Goal: Complete application form: Complete application form

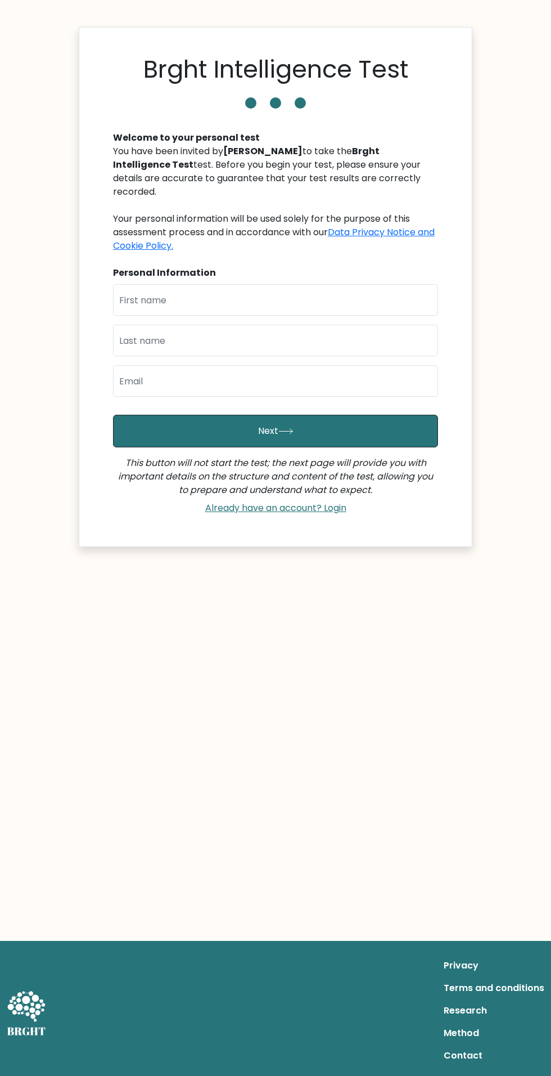
scroll to position [78, 0]
type input "a"
click at [154, 284] on input "text" at bounding box center [275, 300] width 325 height 32
click at [188, 284] on input "text" at bounding box center [275, 300] width 325 height 32
type input "A"
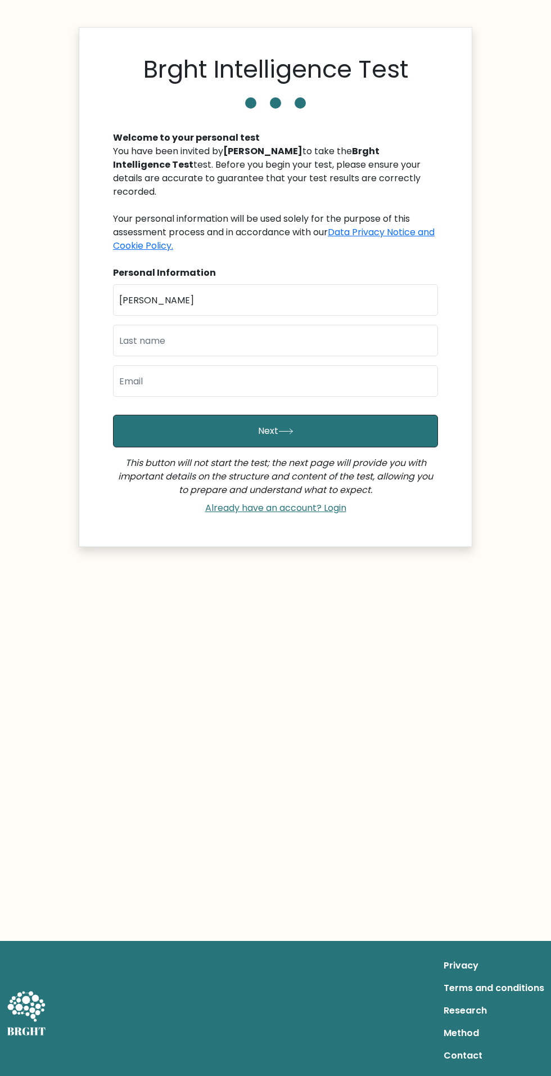
type input "Nelson"
click at [158, 325] on input "text" at bounding box center [275, 341] width 325 height 32
type input "A"
type input "Uche"
click at [141, 365] on input "email" at bounding box center [275, 381] width 325 height 32
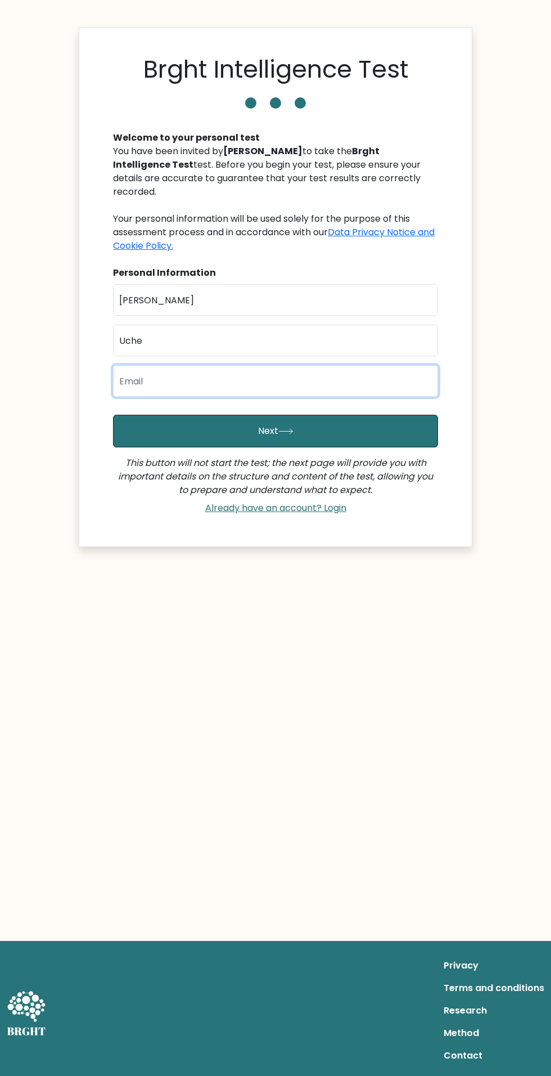
click at [127, 365] on input "email" at bounding box center [275, 381] width 325 height 32
type input "activitynelson59@gmail.com"
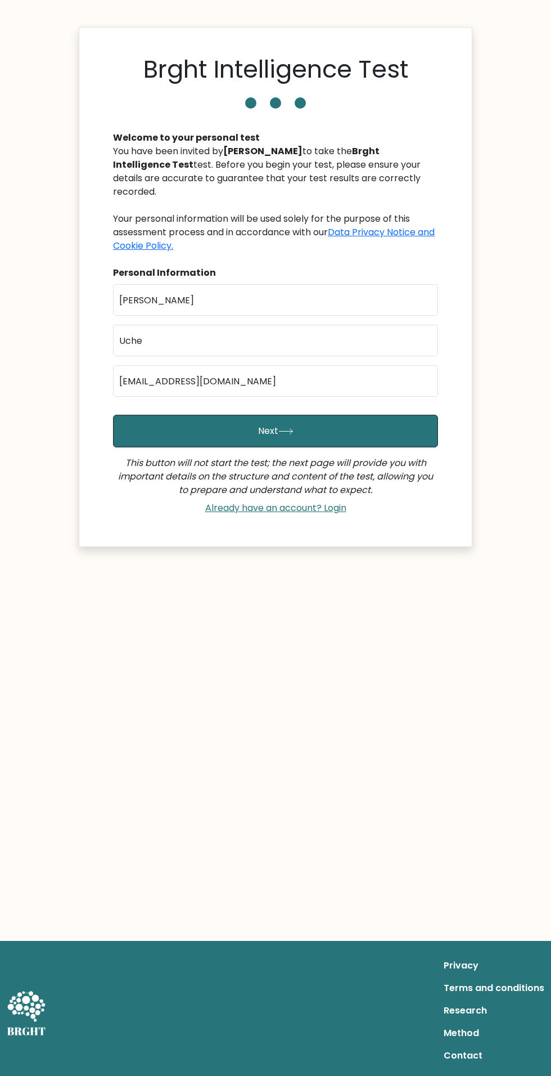
click at [240, 415] on button "Next" at bounding box center [275, 431] width 325 height 33
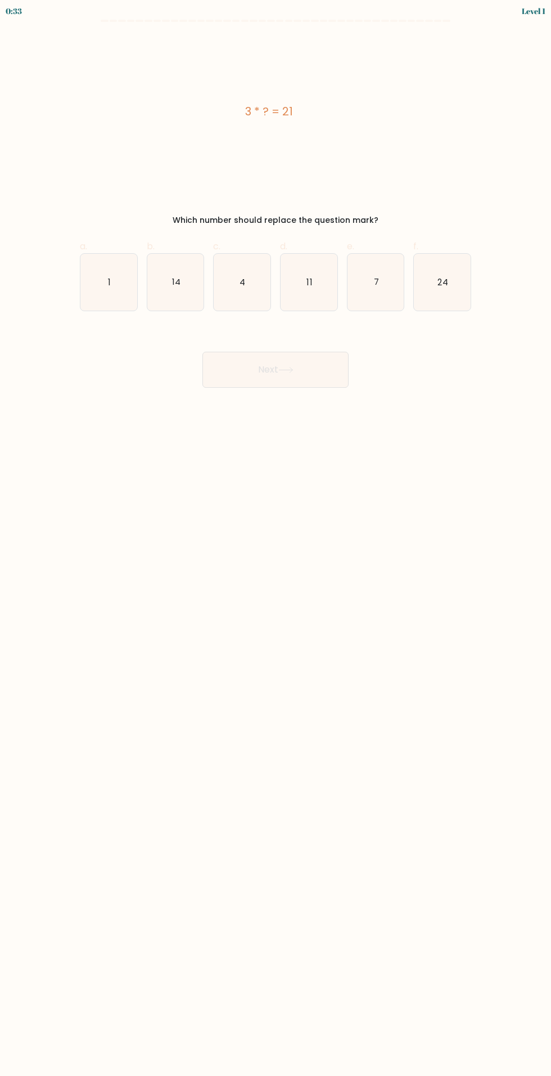
click at [464, 282] on icon "24" at bounding box center [442, 282] width 57 height 57
click at [276, 538] on input "f. 24" at bounding box center [276, 541] width 1 height 7
radio input "true"
click at [286, 356] on button "Next" at bounding box center [276, 370] width 146 height 36
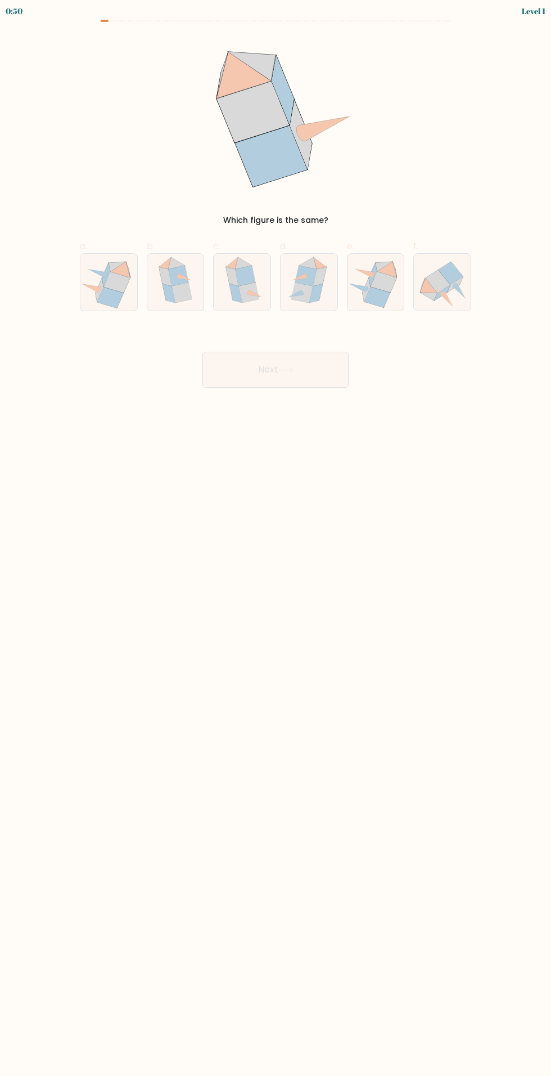
click at [253, 271] on icon at bounding box center [245, 276] width 20 height 20
click at [276, 538] on input "c." at bounding box center [276, 541] width 1 height 7
radio input "true"
click at [307, 356] on button "Next" at bounding box center [276, 370] width 146 height 36
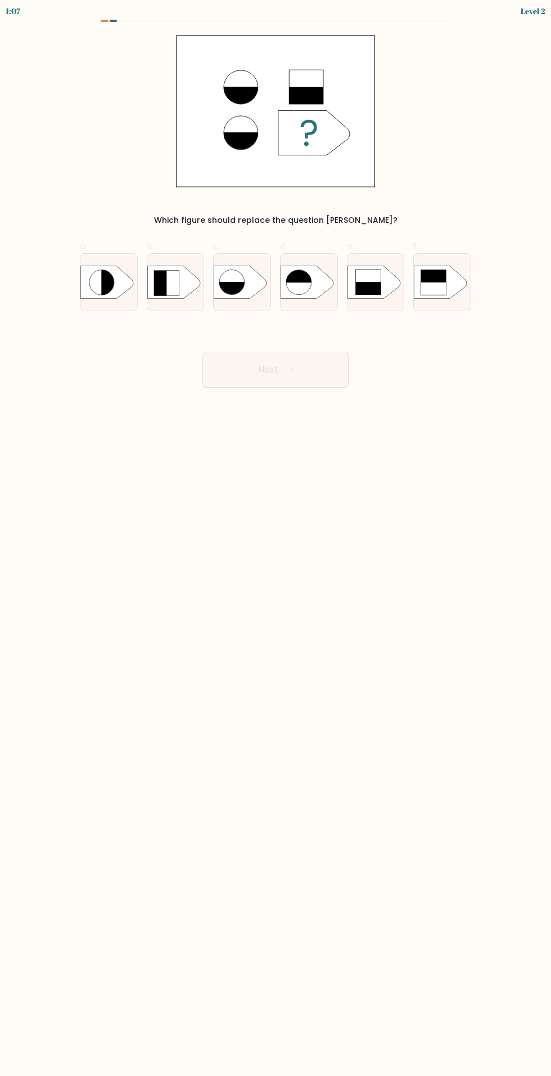
click at [243, 285] on rect at bounding box center [233, 296] width 29 height 29
click at [276, 538] on input "c." at bounding box center [276, 541] width 1 height 7
radio input "true"
click at [383, 289] on rect at bounding box center [345, 266] width 147 height 112
click at [276, 538] on input "e." at bounding box center [276, 541] width 1 height 7
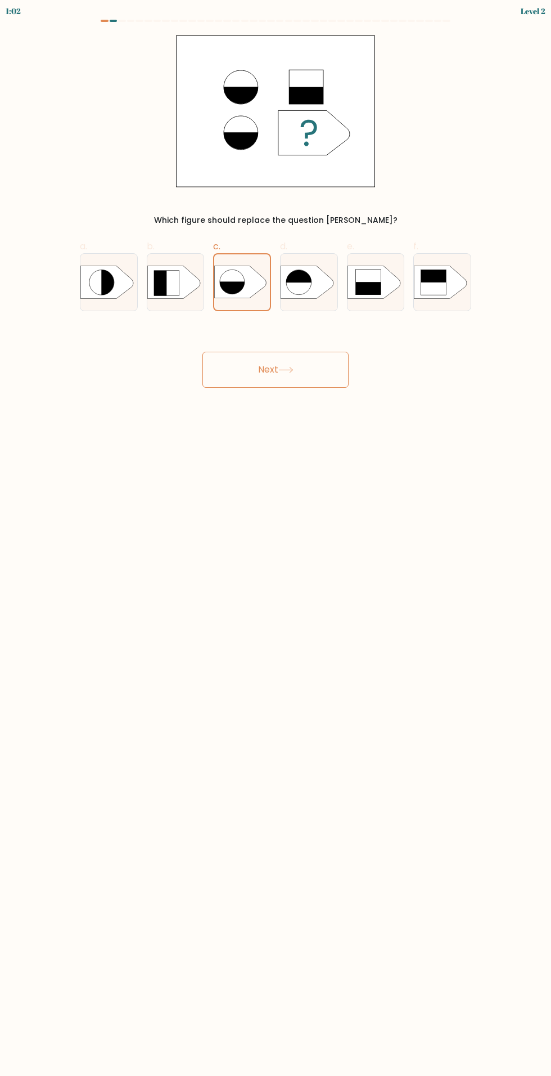
radio input "true"
click at [298, 359] on button "Next" at bounding box center [276, 370] width 146 height 36
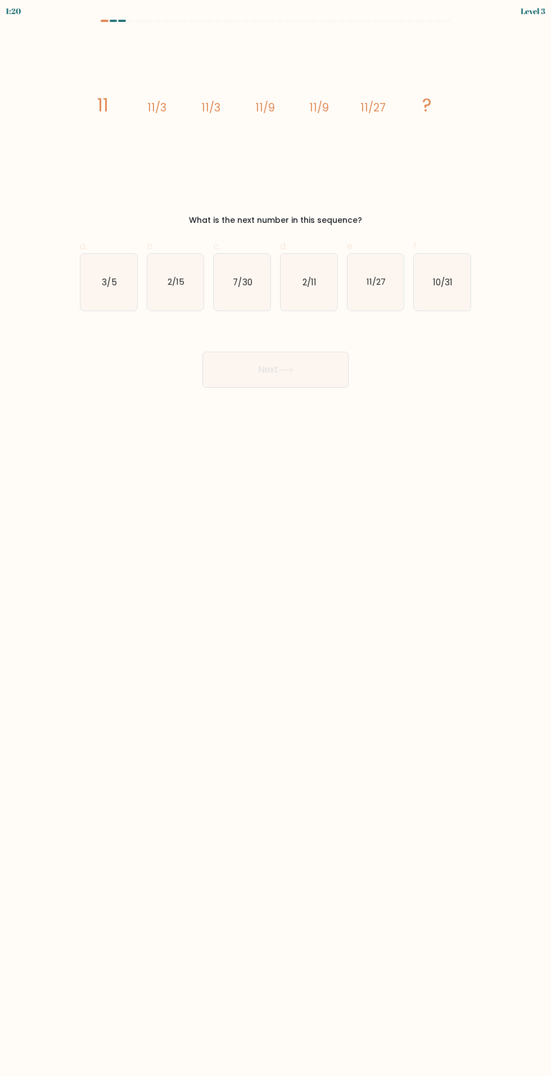
click at [379, 276] on text "11/27" at bounding box center [376, 282] width 19 height 12
click at [276, 538] on input "e. 11/27" at bounding box center [276, 541] width 1 height 7
radio input "true"
click at [289, 370] on icon at bounding box center [286, 369] width 14 height 5
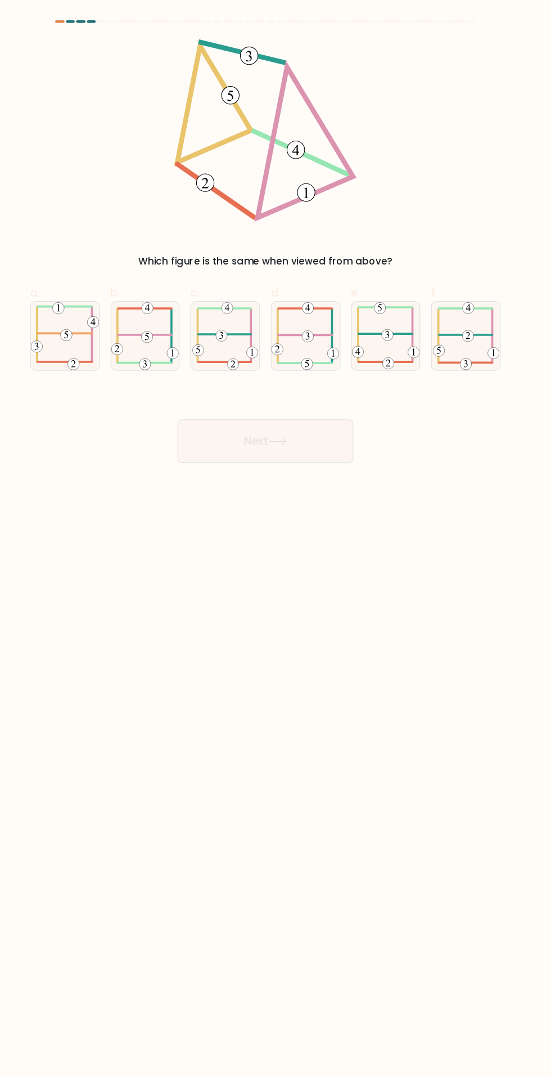
click at [239, 284] on icon at bounding box center [238, 281] width 3 height 6
click at [276, 538] on input "c." at bounding box center [276, 541] width 1 height 7
radio input "true"
click at [309, 354] on button "Next" at bounding box center [276, 370] width 146 height 36
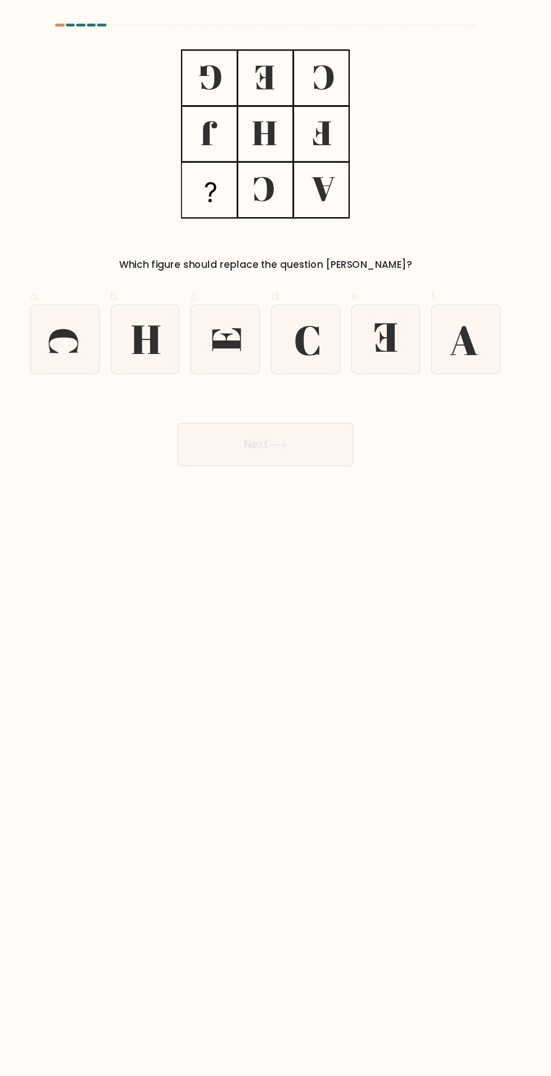
click at [248, 283] on icon at bounding box center [244, 282] width 24 height 19
click at [276, 538] on input "c." at bounding box center [276, 541] width 1 height 7
radio input "true"
click at [308, 370] on button "Next" at bounding box center [276, 370] width 146 height 36
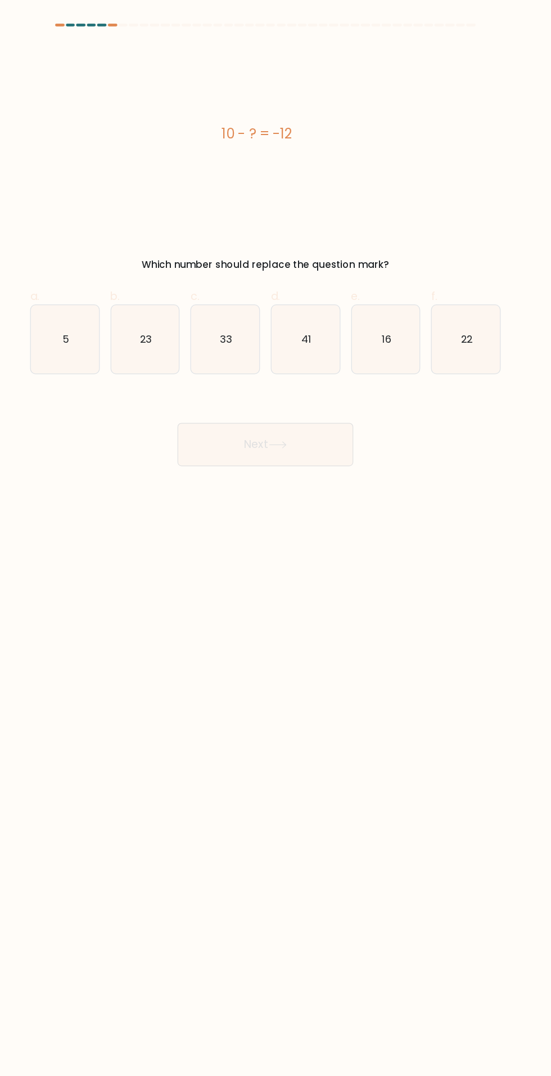
click at [439, 287] on text "22" at bounding box center [443, 282] width 9 height 12
click at [276, 538] on input "f. 22" at bounding box center [276, 541] width 1 height 7
radio input "true"
click at [325, 358] on button "Next" at bounding box center [276, 370] width 146 height 36
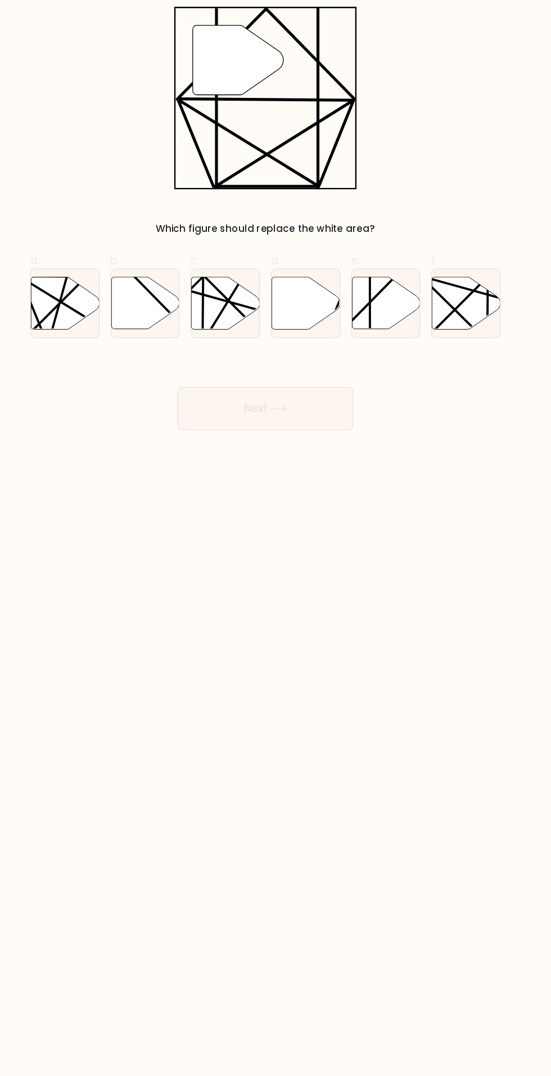
click at [377, 281] on icon at bounding box center [376, 281] width 57 height 43
click at [276, 538] on input "e." at bounding box center [276, 541] width 1 height 7
radio input "true"
click at [314, 366] on button "Next" at bounding box center [276, 370] width 146 height 36
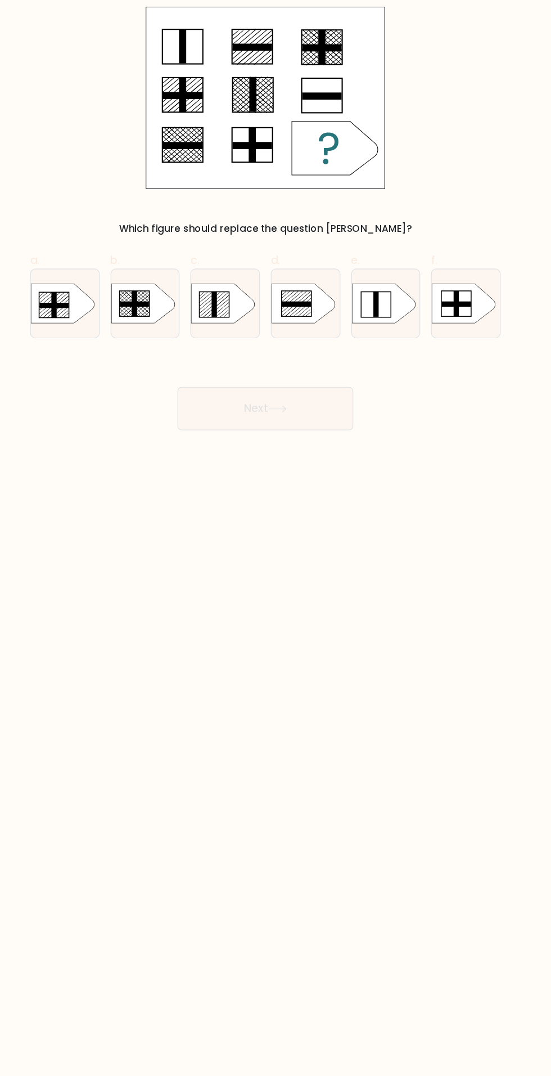
click at [217, 586] on body "2:59 Level 6 a." at bounding box center [275, 538] width 551 height 1076
click at [219, 523] on body "2:58 Level 6 a." at bounding box center [275, 538] width 551 height 1076
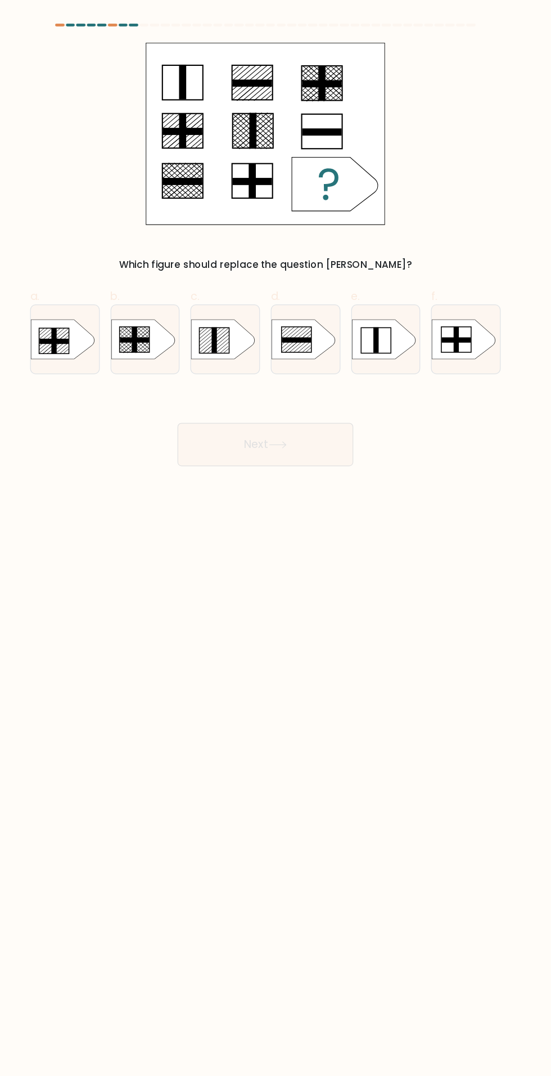
click at [378, 269] on icon at bounding box center [374, 282] width 53 height 33
click at [276, 538] on input "e." at bounding box center [276, 541] width 1 height 7
radio input "true"
click at [282, 365] on button "Next" at bounding box center [276, 370] width 146 height 36
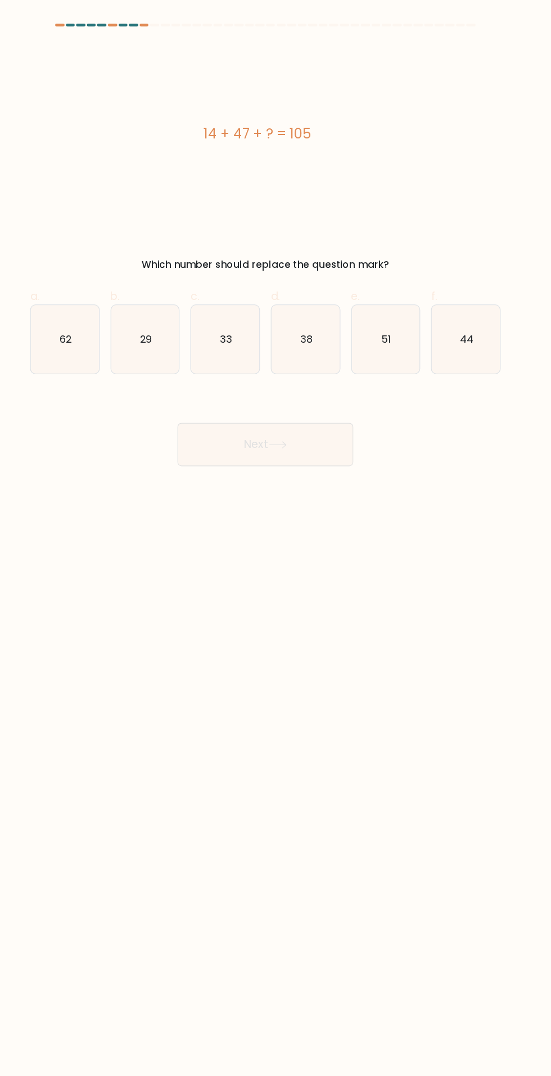
click at [435, 277] on icon "44" at bounding box center [442, 282] width 57 height 57
click at [276, 538] on input "f. 44" at bounding box center [276, 541] width 1 height 7
radio input "true"
click at [278, 375] on button "Next" at bounding box center [276, 370] width 146 height 36
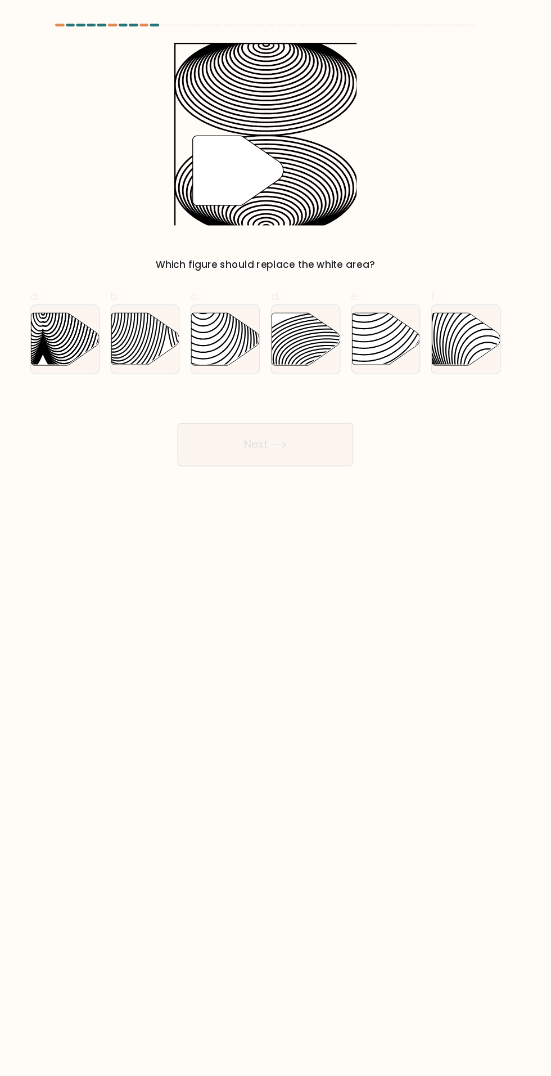
click at [302, 368] on button "Next" at bounding box center [276, 370] width 146 height 36
click at [304, 287] on icon at bounding box center [309, 281] width 57 height 43
click at [276, 538] on input "d." at bounding box center [276, 541] width 1 height 7
radio input "true"
click at [302, 383] on button "Next" at bounding box center [276, 370] width 146 height 36
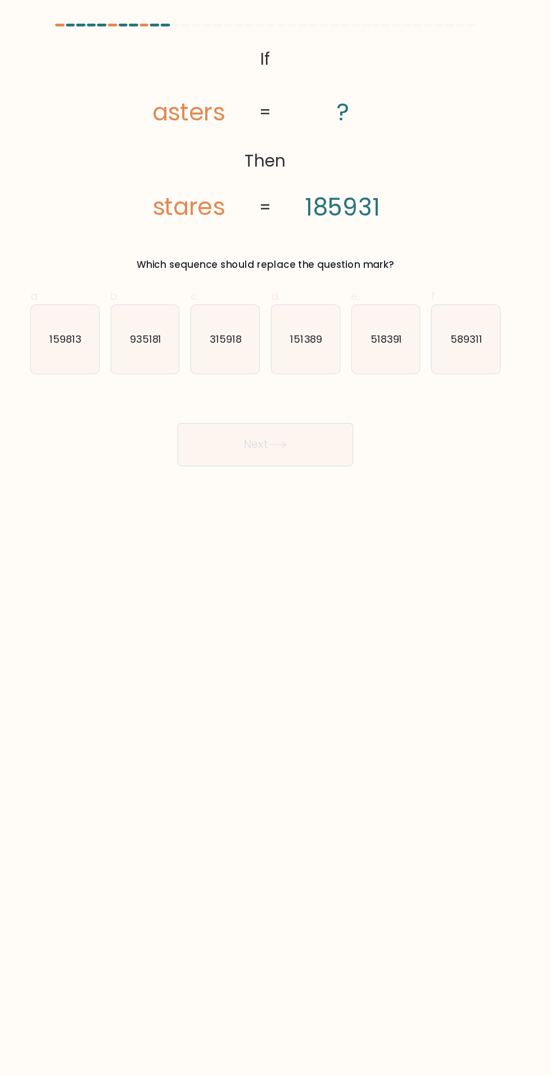
click at [375, 287] on text "518391" at bounding box center [376, 282] width 26 height 12
click at [276, 538] on input "e. 518391" at bounding box center [276, 541] width 1 height 7
radio input "true"
click at [244, 367] on button "Next" at bounding box center [276, 370] width 146 height 36
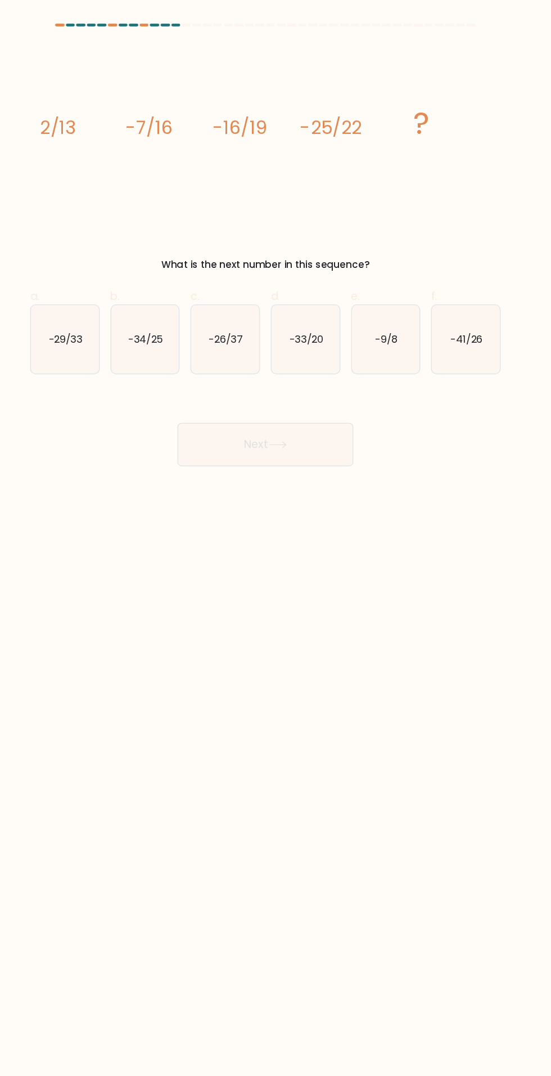
click at [438, 290] on icon "-41/26" at bounding box center [442, 282] width 57 height 57
click at [276, 538] on input "f. -41/26" at bounding box center [276, 541] width 1 height 7
radio input "true"
click at [249, 361] on button "Next" at bounding box center [276, 370] width 146 height 36
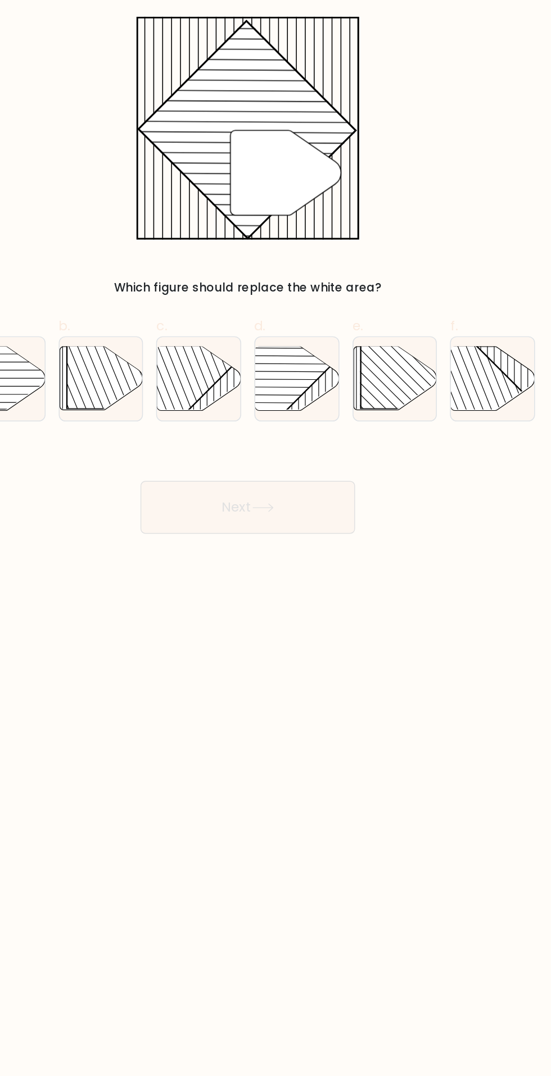
click at [286, 287] on line at bounding box center [285, 287] width 133 height 1
click at [276, 538] on input "d." at bounding box center [276, 541] width 1 height 7
radio input "true"
click at [257, 372] on button "Next" at bounding box center [276, 370] width 146 height 36
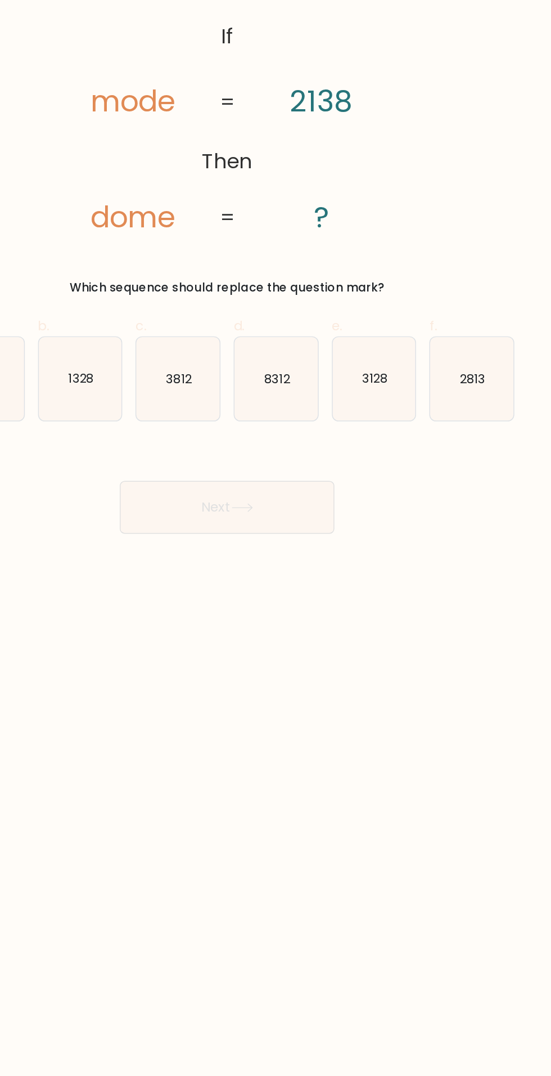
click at [373, 275] on icon "3128" at bounding box center [376, 282] width 57 height 57
click at [276, 538] on input "e. 3128" at bounding box center [276, 541] width 1 height 7
radio input "true"
click at [253, 365] on button "Next" at bounding box center [276, 370] width 146 height 36
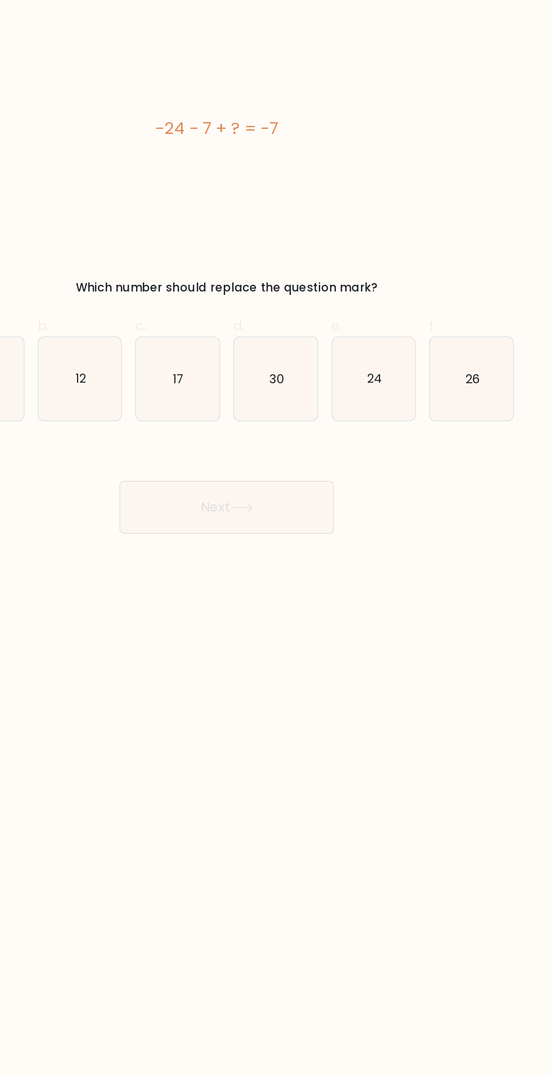
click at [372, 282] on text "24" at bounding box center [376, 282] width 10 height 12
click at [276, 538] on input "e. 24" at bounding box center [276, 541] width 1 height 7
radio input "true"
click at [257, 370] on button "Next" at bounding box center [276, 370] width 146 height 36
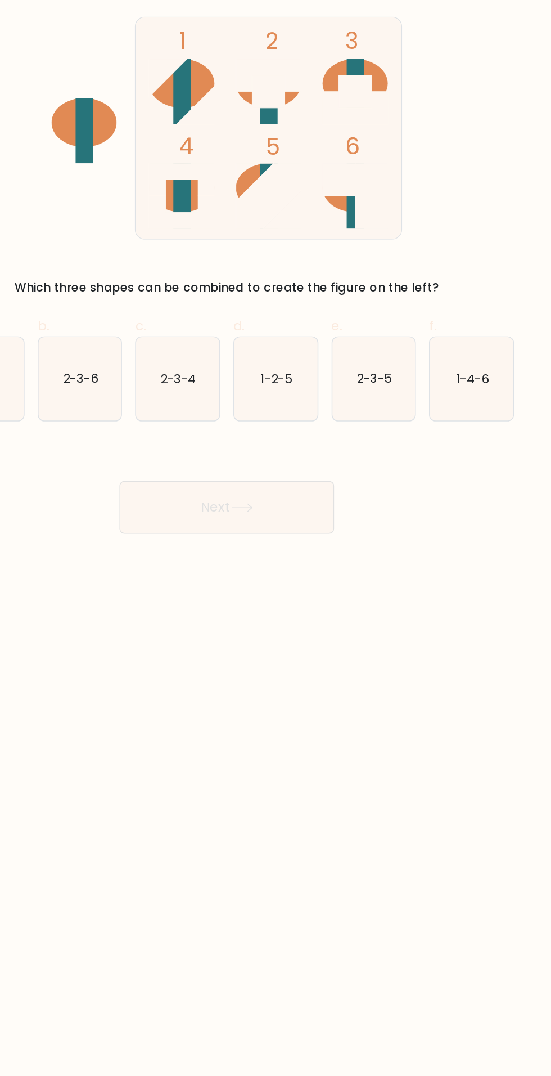
click at [272, 483] on body "2:53 Level 9" at bounding box center [275, 538] width 551 height 1076
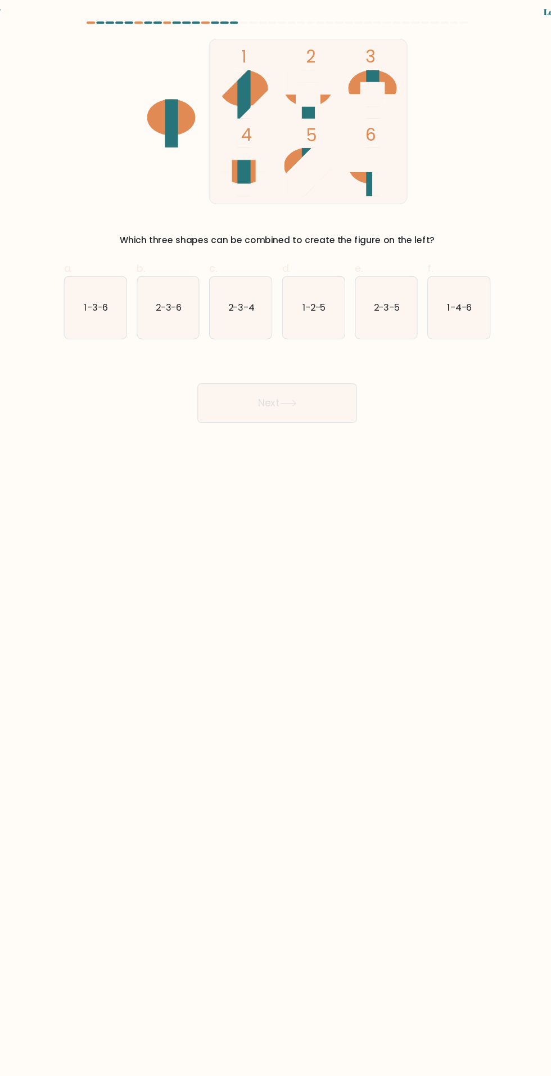
click at [452, 291] on icon "1-4-6" at bounding box center [442, 282] width 57 height 57
click at [276, 538] on input "f. 1-4-6" at bounding box center [276, 541] width 1 height 7
radio input "true"
click at [282, 365] on button "Next" at bounding box center [276, 370] width 146 height 36
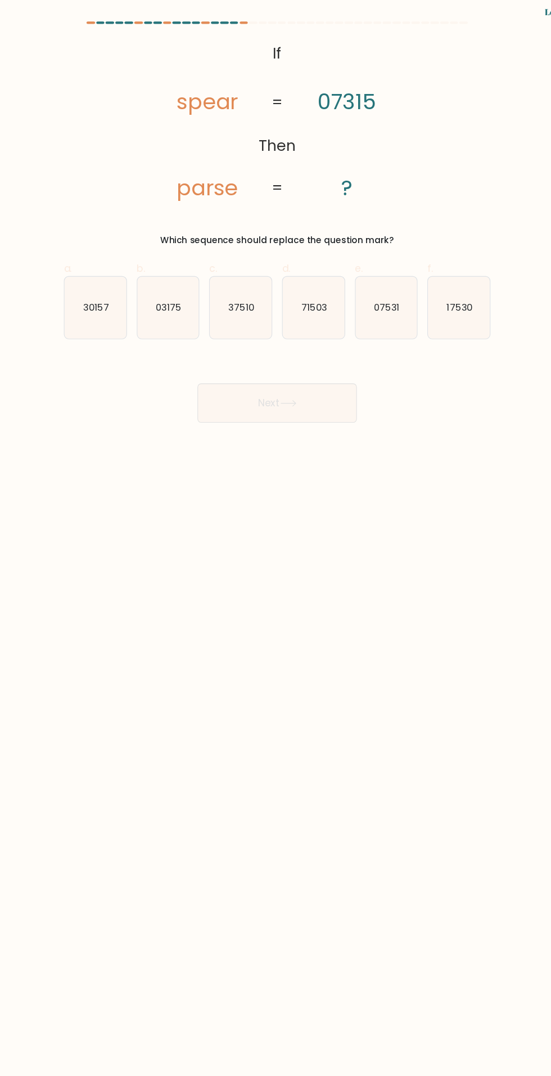
click at [317, 280] on text "71503" at bounding box center [310, 282] width 24 height 12
click at [276, 538] on input "d. 71503" at bounding box center [276, 541] width 1 height 7
radio input "true"
click at [250, 357] on button "Next" at bounding box center [276, 370] width 146 height 36
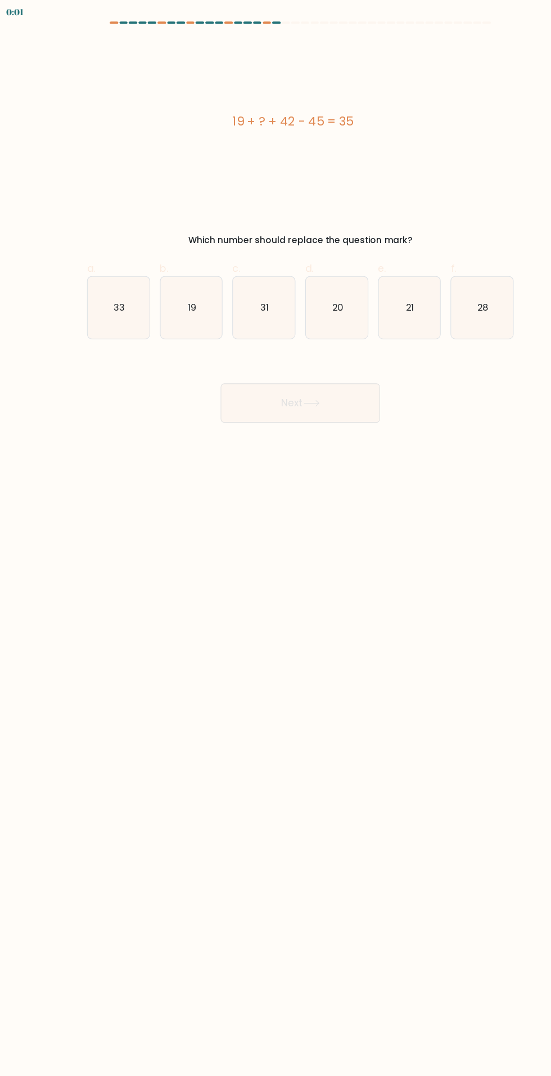
click at [152, 288] on icon "19" at bounding box center [175, 282] width 57 height 57
click at [276, 538] on input "b. 19" at bounding box center [276, 541] width 1 height 7
radio input "true"
click at [239, 363] on button "Next" at bounding box center [276, 370] width 146 height 36
